Goal: Information Seeking & Learning: Learn about a topic

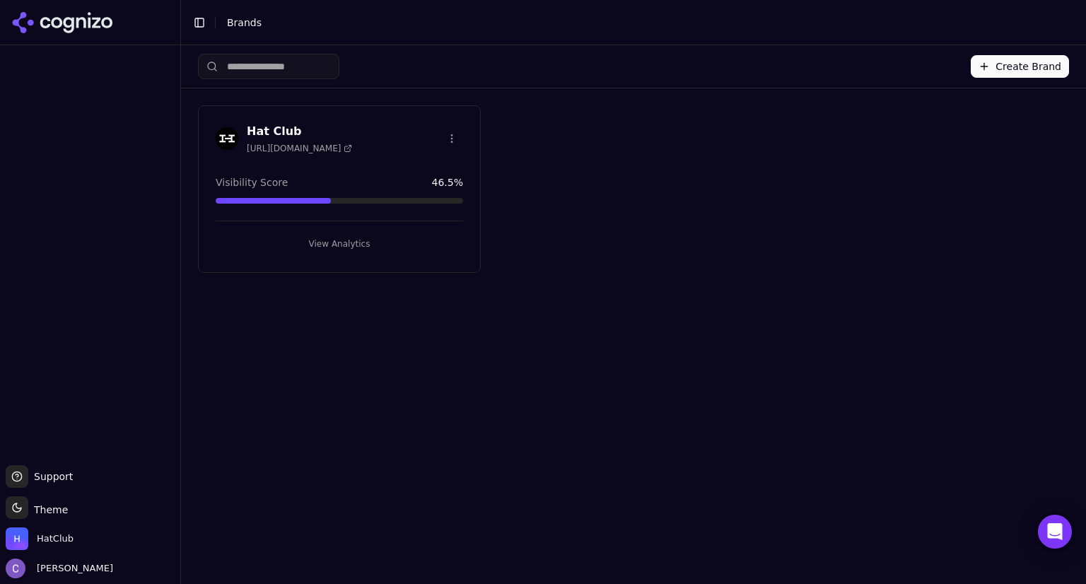
click at [368, 249] on button "View Analytics" at bounding box center [339, 244] width 247 height 23
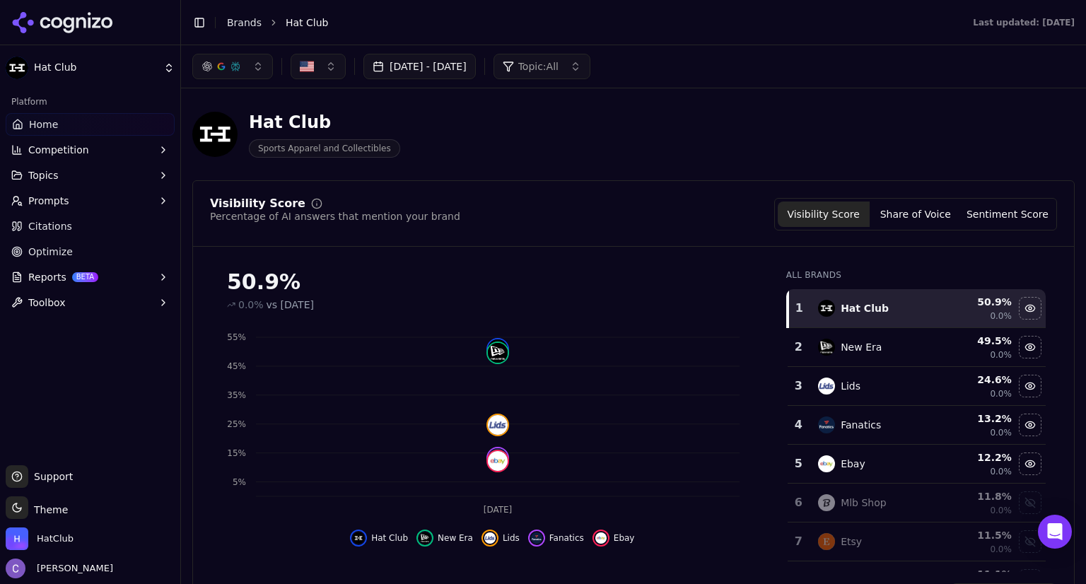
click at [476, 71] on button "[DATE] - [DATE]" at bounding box center [419, 66] width 112 height 25
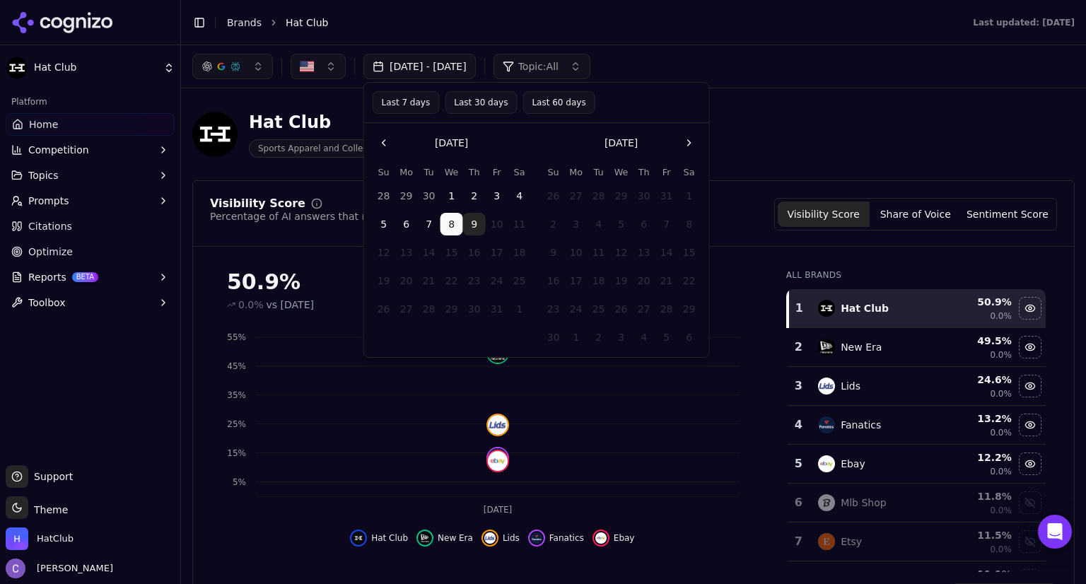
click at [545, 104] on button "Last 60 days" at bounding box center [558, 102] width 72 height 23
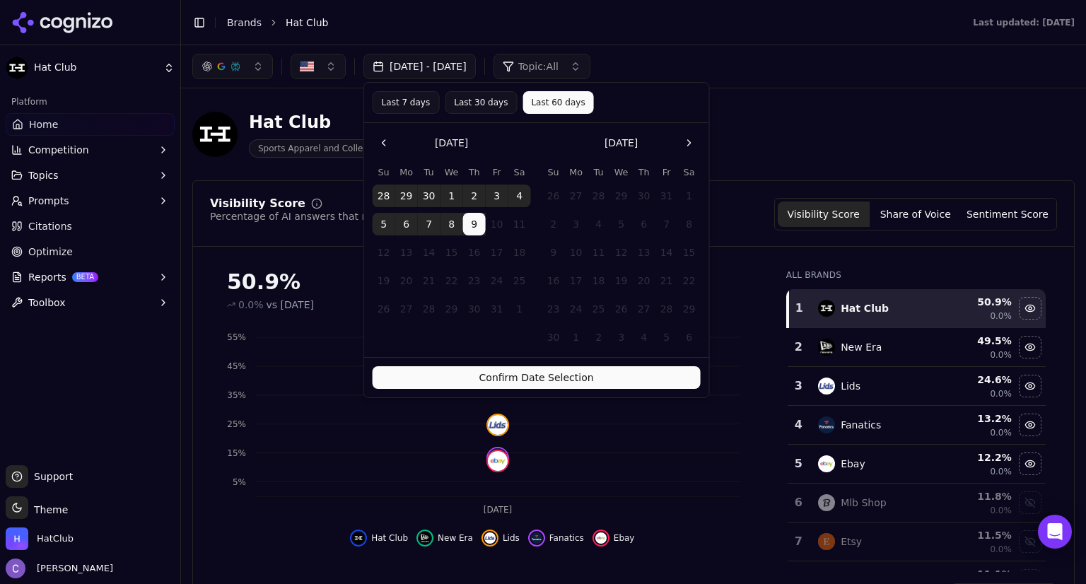
click at [585, 379] on button "Confirm Date Selection" at bounding box center [536, 377] width 328 height 23
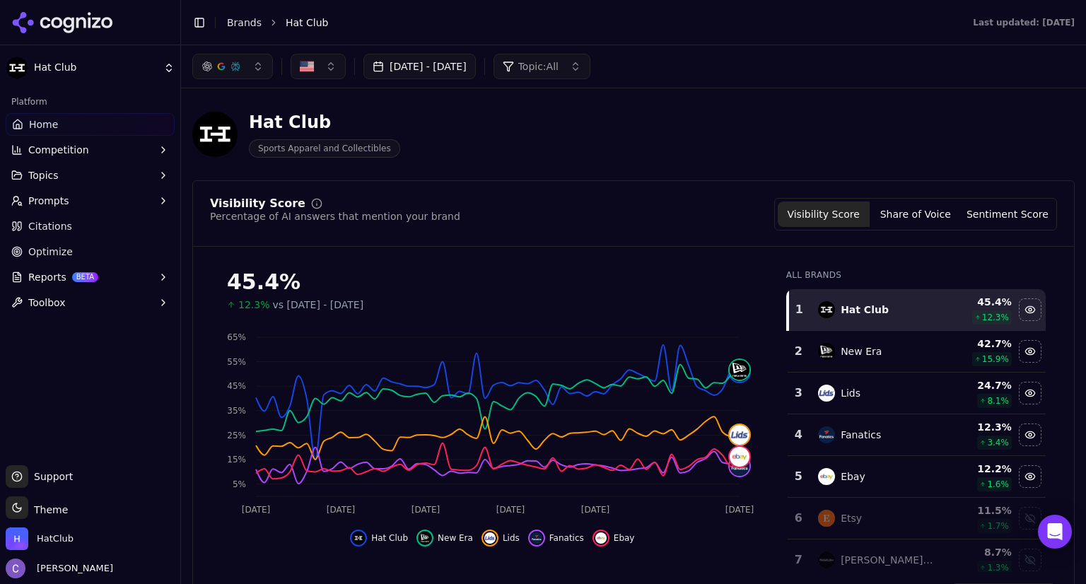
click at [76, 200] on button "Prompts" at bounding box center [90, 200] width 169 height 23
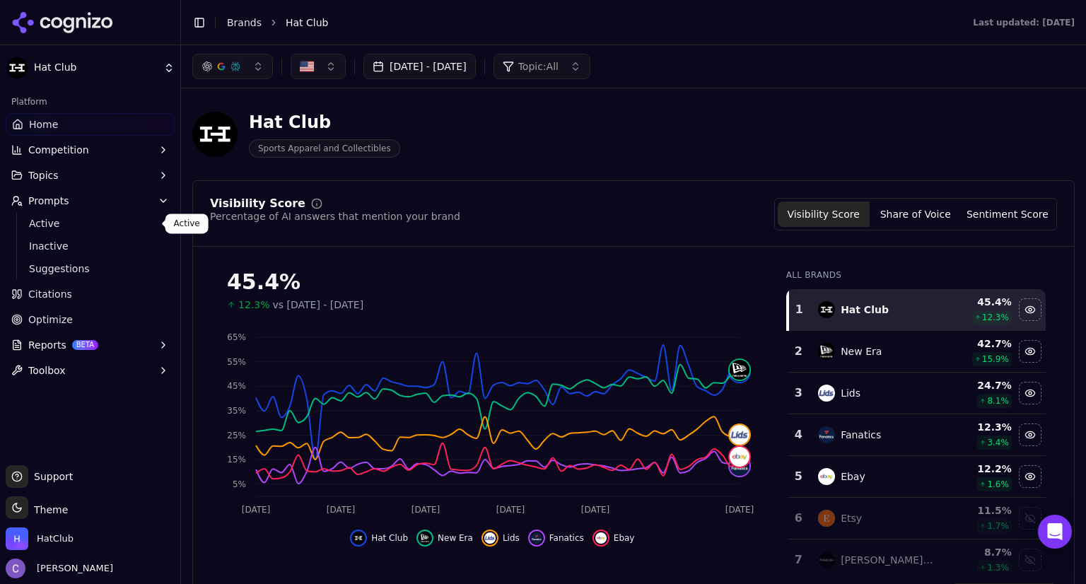
click at [72, 229] on span "Active" at bounding box center [90, 223] width 123 height 14
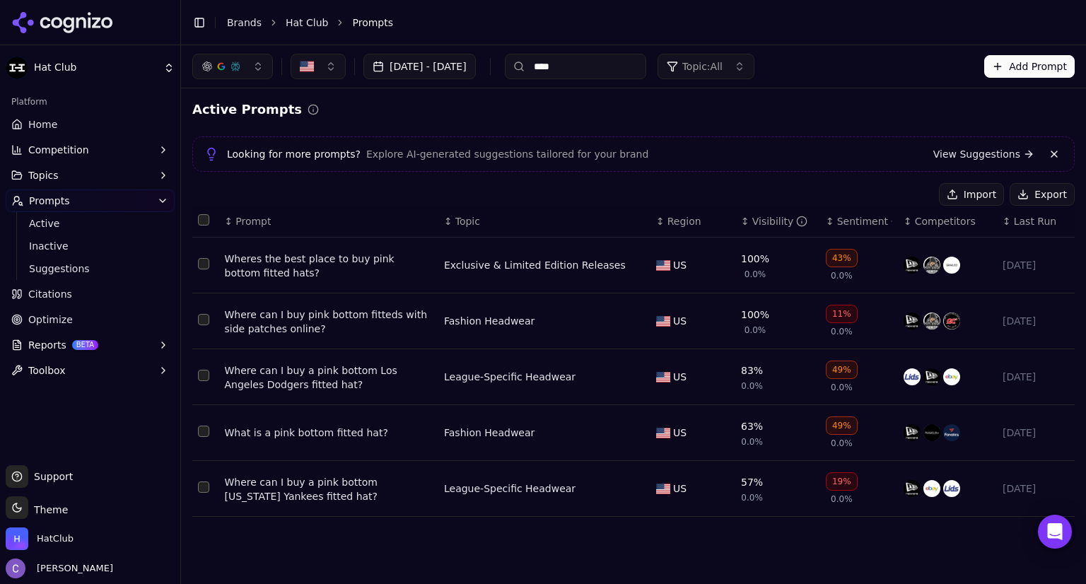
click at [612, 67] on input "****" at bounding box center [575, 66] width 141 height 25
type input "*"
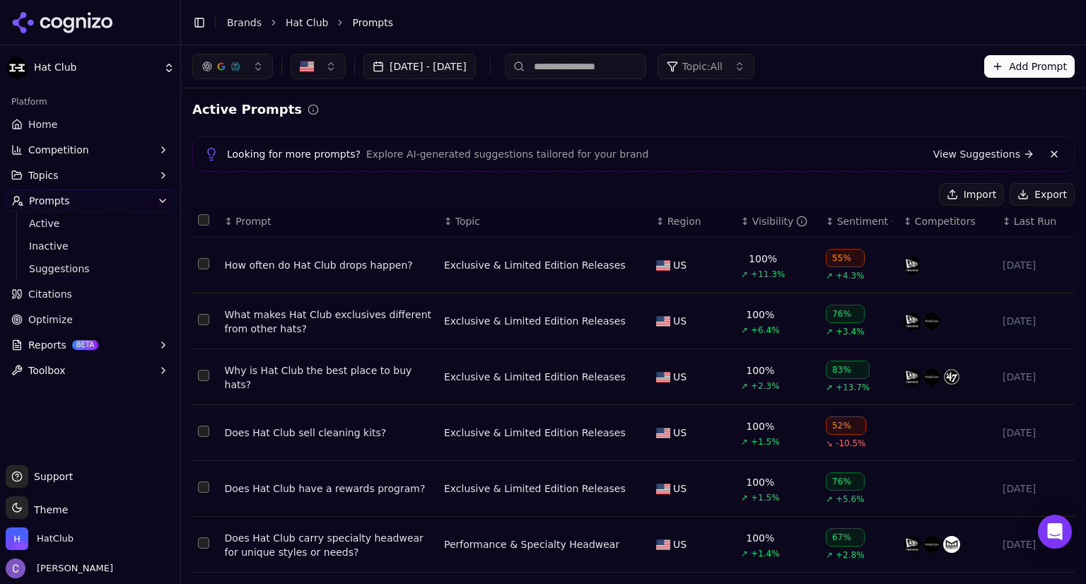
click at [735, 228] on th "↕ Visibility" at bounding box center [777, 222] width 85 height 32
click at [741, 224] on div "↕ Visibility" at bounding box center [777, 221] width 73 height 14
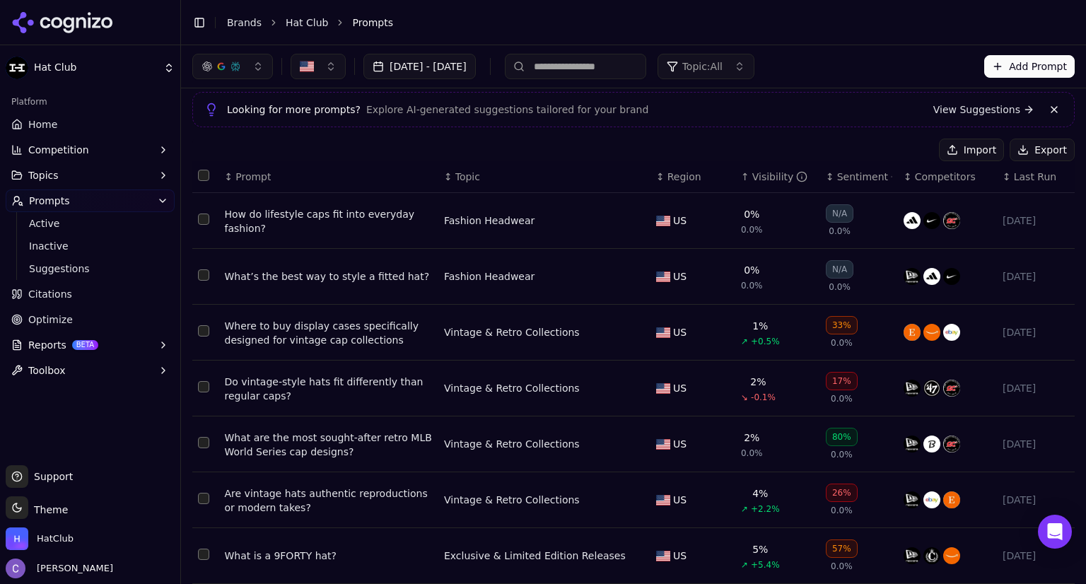
scroll to position [258, 0]
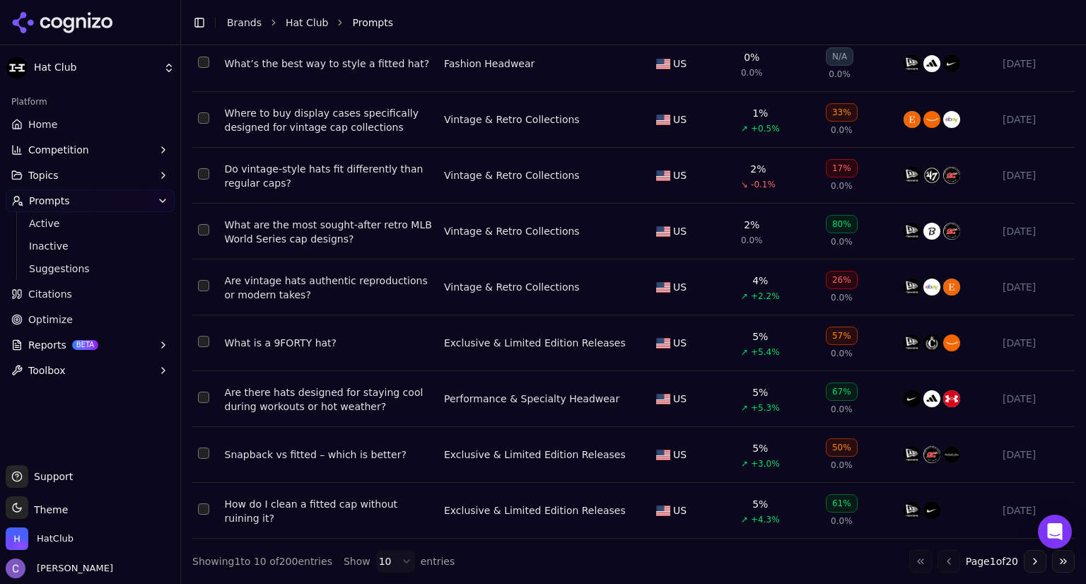
click at [76, 180] on button "Topics" at bounding box center [90, 175] width 169 height 23
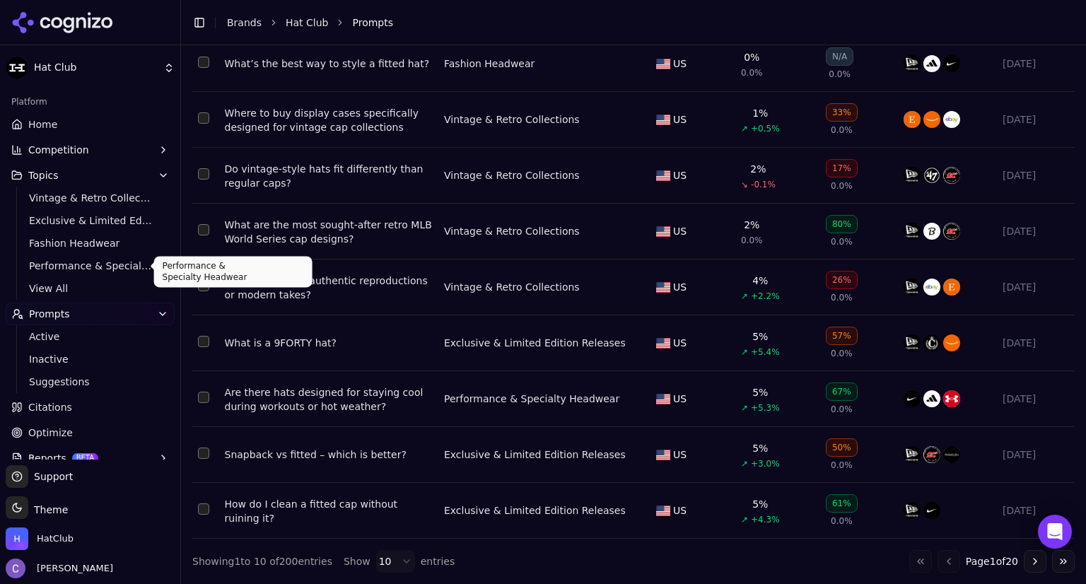
click at [95, 272] on span "Performance & Specialty Headwear" at bounding box center [90, 266] width 123 height 14
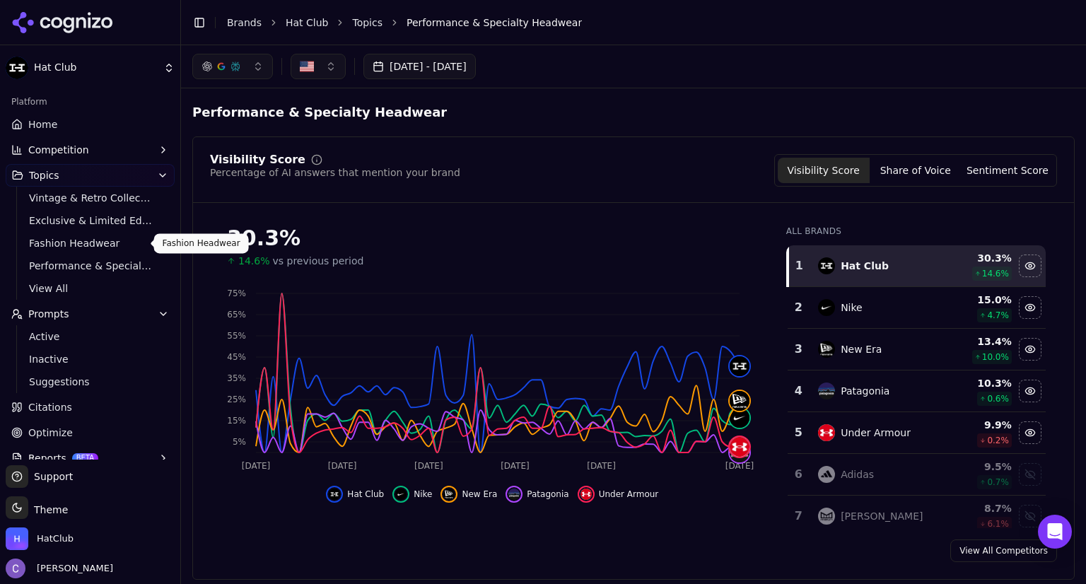
click at [90, 236] on span "Fashion Headwear" at bounding box center [90, 243] width 123 height 14
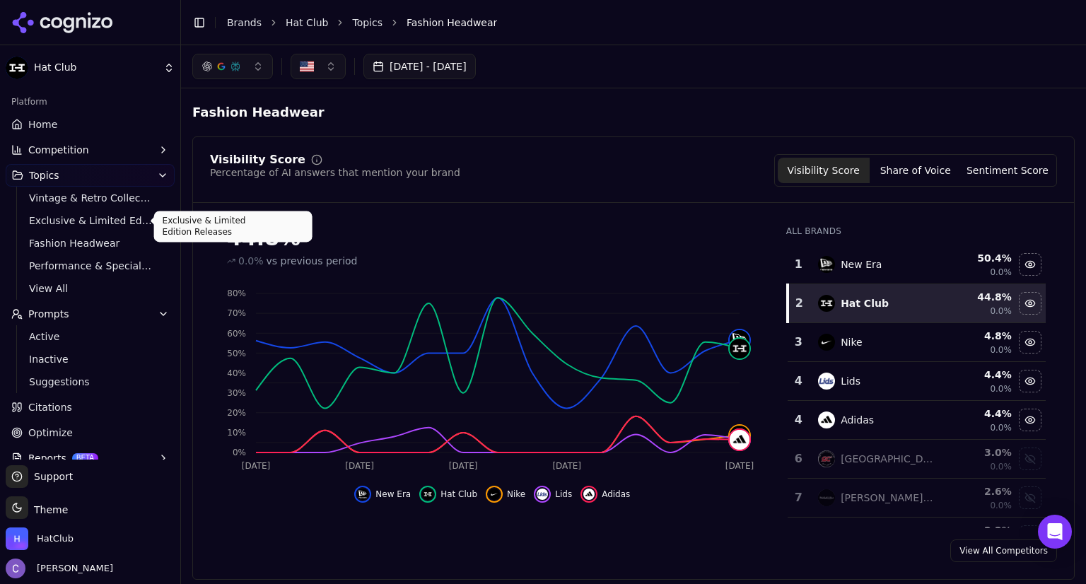
click at [87, 221] on span "Exclusive & Limited Edition Releases" at bounding box center [90, 220] width 123 height 14
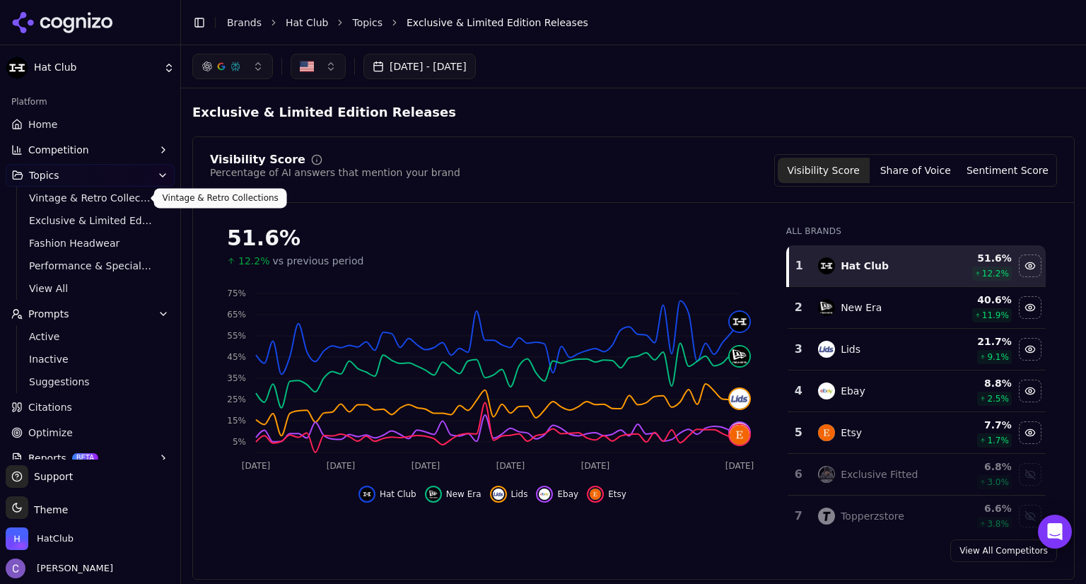
click at [88, 201] on span "Vintage & Retro Collections" at bounding box center [90, 198] width 123 height 14
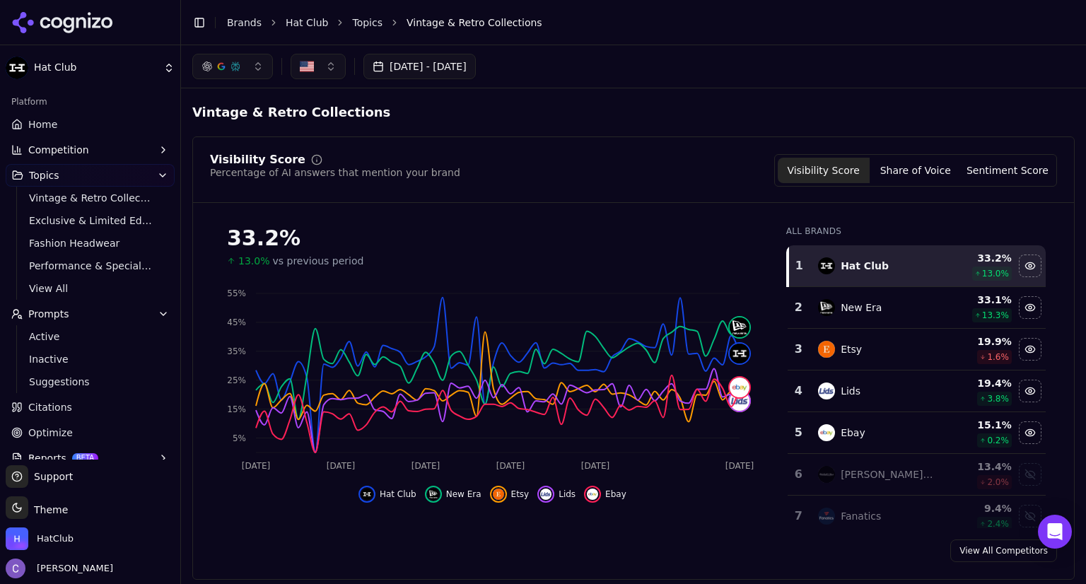
click at [76, 125] on link "Home" at bounding box center [90, 124] width 169 height 23
